Goal: Task Accomplishment & Management: Use online tool/utility

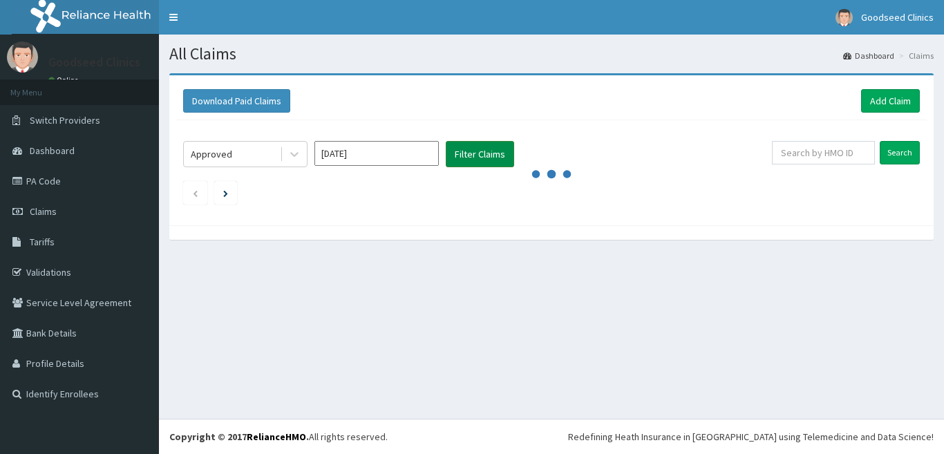
drag, startPoint x: 443, startPoint y: 151, endPoint x: 475, endPoint y: 162, distance: 33.9
click at [475, 162] on div "Approved [DATE] Filter Claims" at bounding box center [477, 154] width 589 height 26
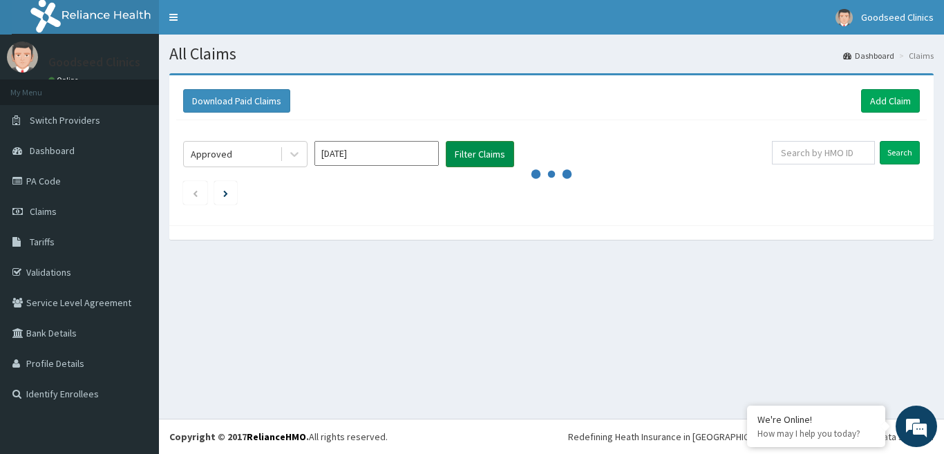
click at [475, 162] on button "Filter Claims" at bounding box center [480, 154] width 68 height 26
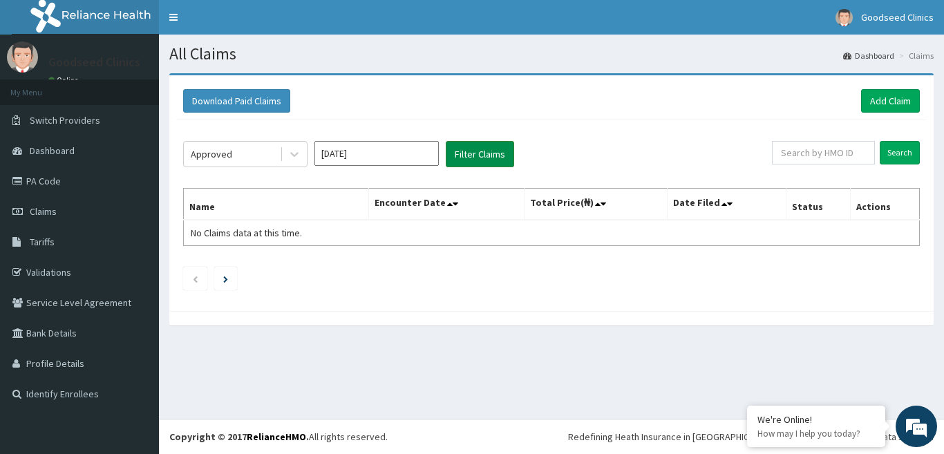
click at [475, 162] on button "Filter Claims" at bounding box center [480, 154] width 68 height 26
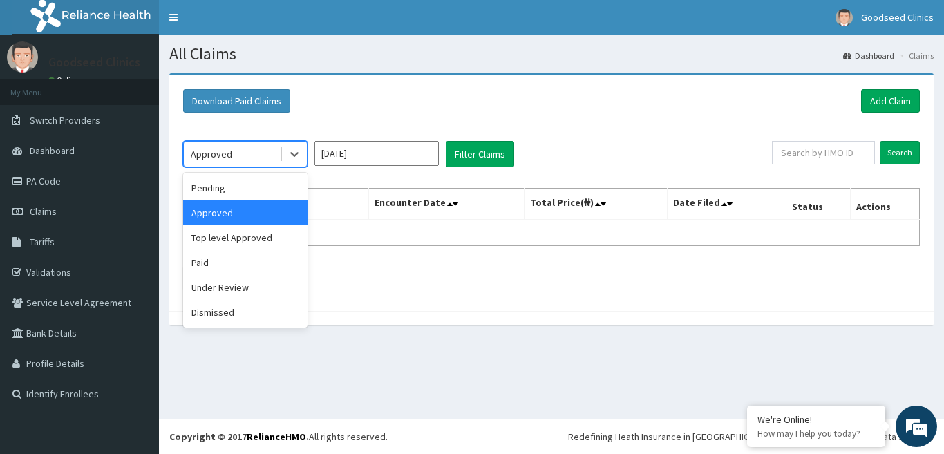
click at [265, 159] on div "Approved" at bounding box center [232, 154] width 96 height 22
click at [256, 186] on div "Pending" at bounding box center [245, 188] width 124 height 25
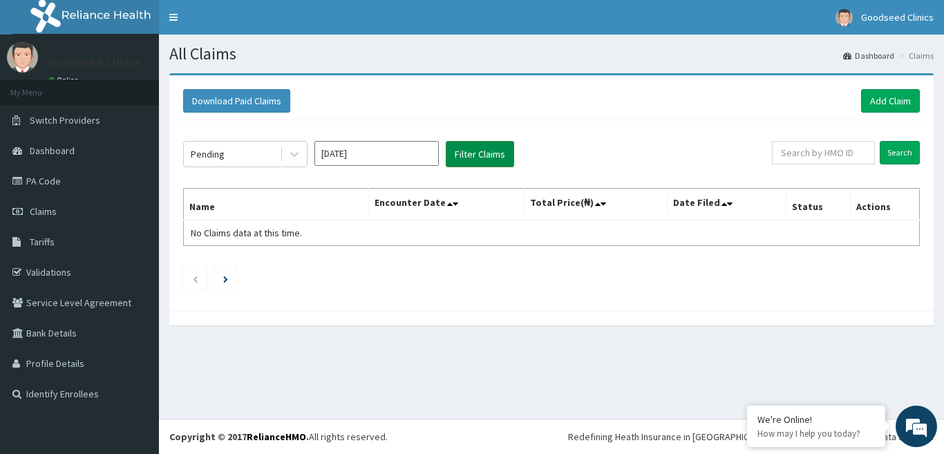
click at [469, 161] on button "Filter Claims" at bounding box center [480, 154] width 68 height 26
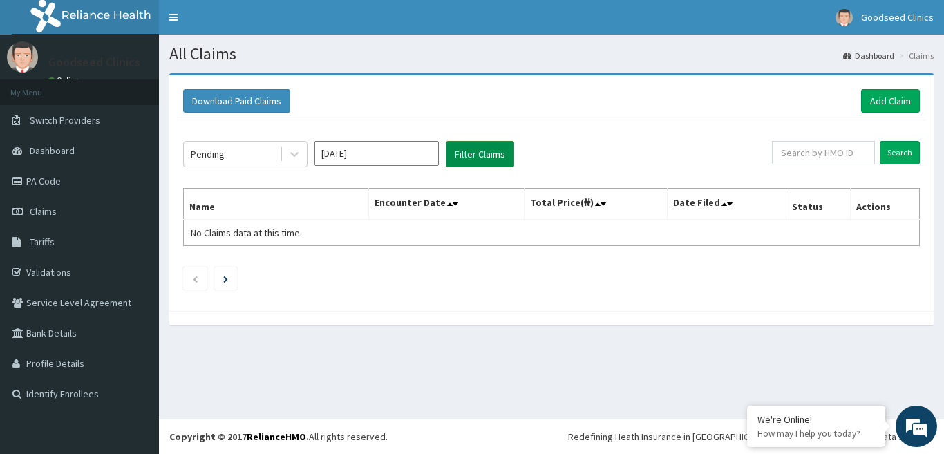
click at [469, 161] on button "Filter Claims" at bounding box center [480, 154] width 68 height 26
